Goal: Information Seeking & Learning: Learn about a topic

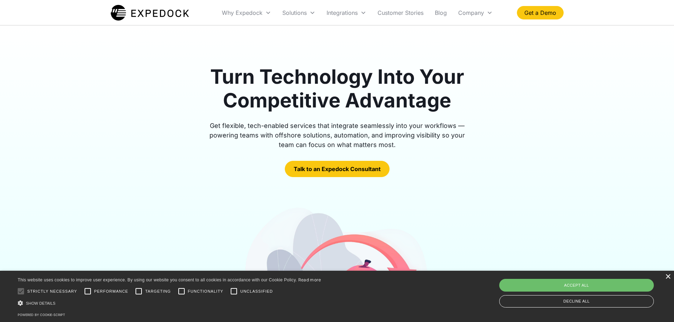
click at [667, 276] on div "×" at bounding box center [667, 276] width 5 height 5
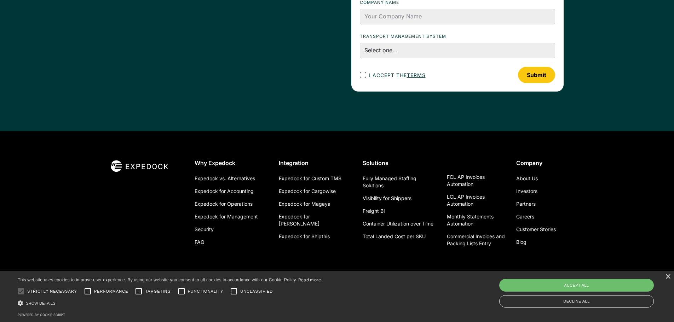
scroll to position [2457, 0]
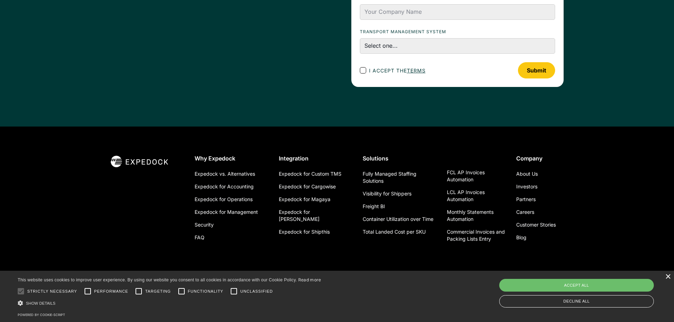
click at [666, 277] on div "×" at bounding box center [667, 276] width 5 height 5
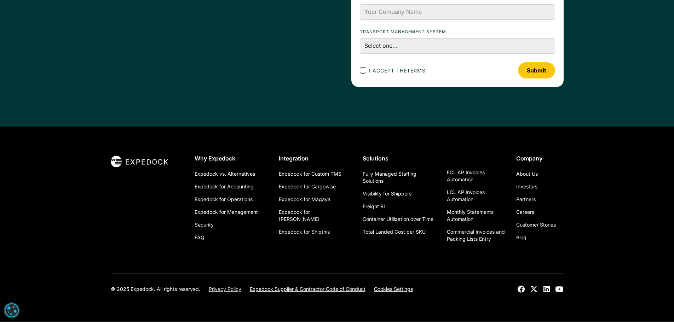
click at [231, 292] on link "Privacy Policy" at bounding box center [225, 289] width 33 height 7
click at [296, 285] on div "© 2025 Expedock. All rights reserved. Privacy Policy Expedock Supplier & Contra…" at bounding box center [337, 284] width 453 height 20
click at [305, 291] on link "Expedock Supplier & Contractor Code of Conduct" at bounding box center [308, 289] width 116 height 7
click at [388, 289] on link "Cookies Settings" at bounding box center [393, 289] width 39 height 7
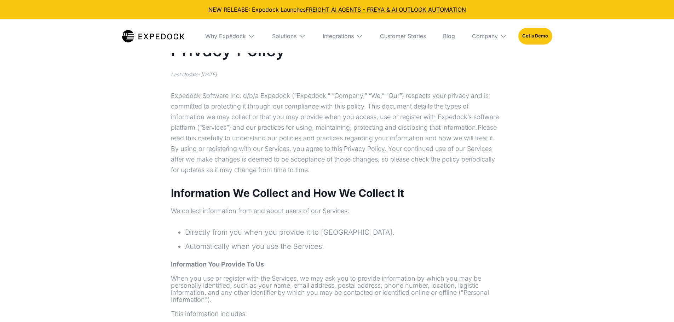
select select
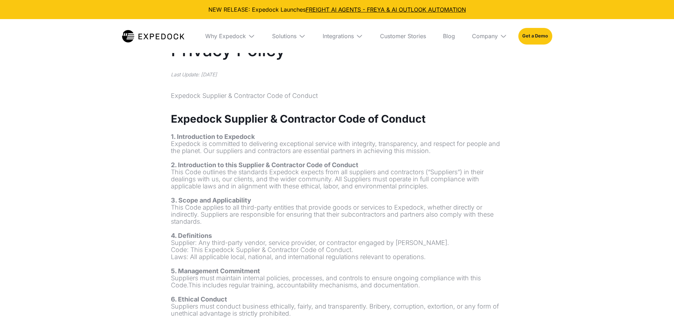
select select
